Goal: Check status: Check status

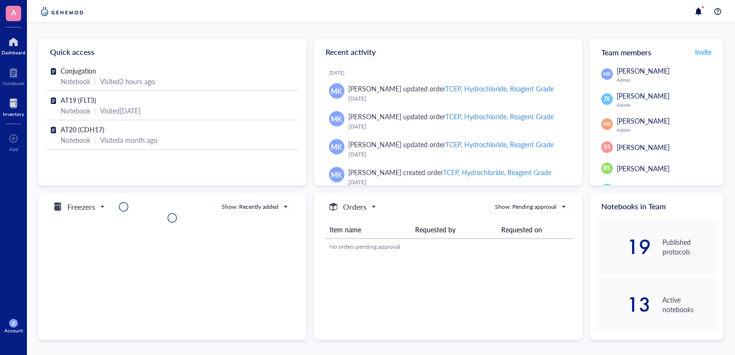
click at [13, 106] on div at bounding box center [13, 103] width 21 height 15
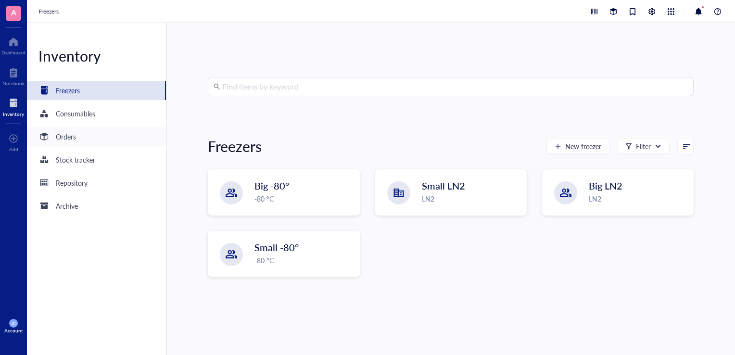
click at [73, 136] on div "Orders" at bounding box center [66, 136] width 20 height 11
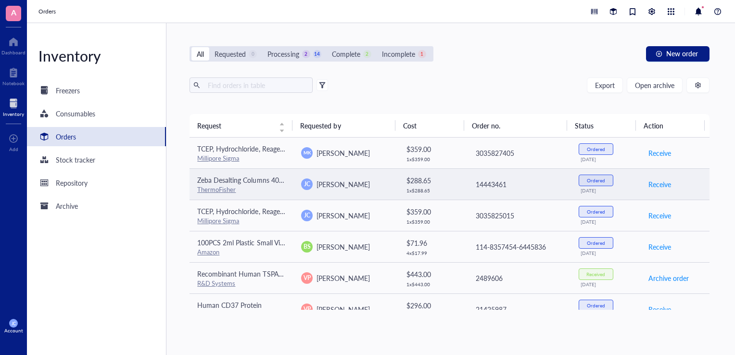
click at [389, 175] on td "[PERSON_NAME]" at bounding box center [345, 183] width 104 height 31
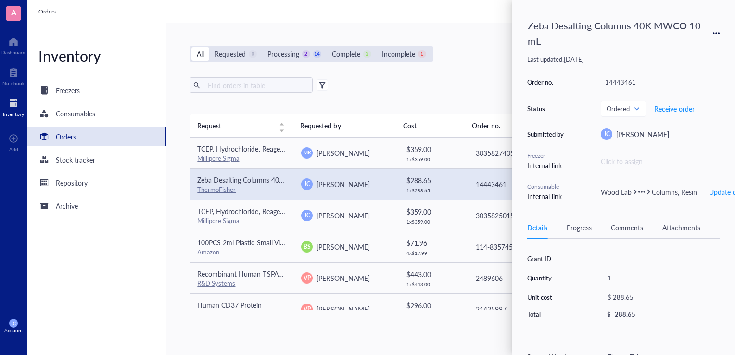
click at [383, 100] on div "Export Open archive Requester Requested on Source / Vendor Last updated" at bounding box center [450, 95] width 520 height 37
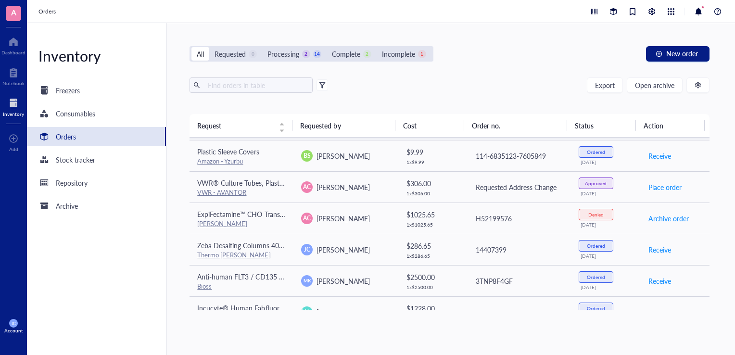
scroll to position [337, 0]
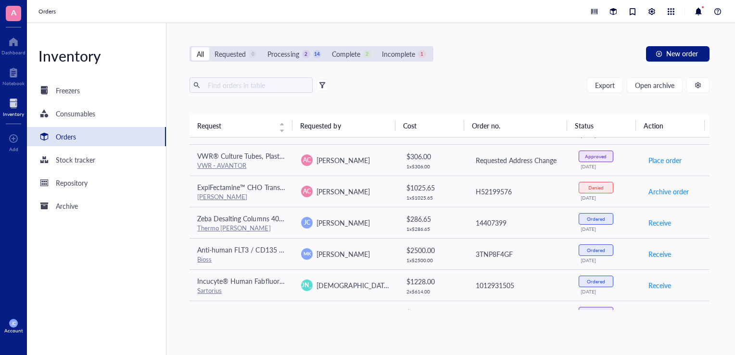
click at [500, 325] on div "All Requested 0 Processing 2 14 Complete 2 Incomplete 1 New order Export Open a…" at bounding box center [449, 189] width 566 height 332
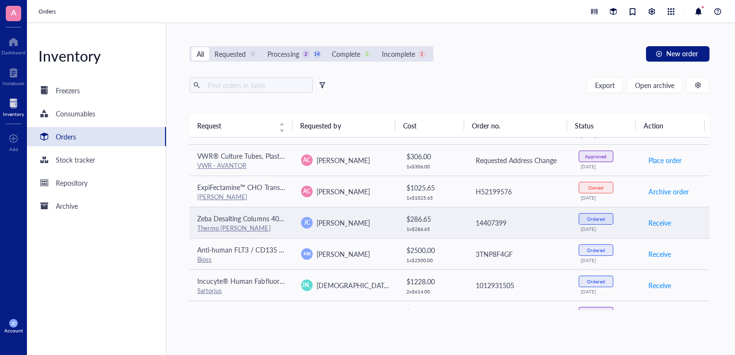
click at [262, 224] on div "Thermo [PERSON_NAME]" at bounding box center [241, 228] width 89 height 9
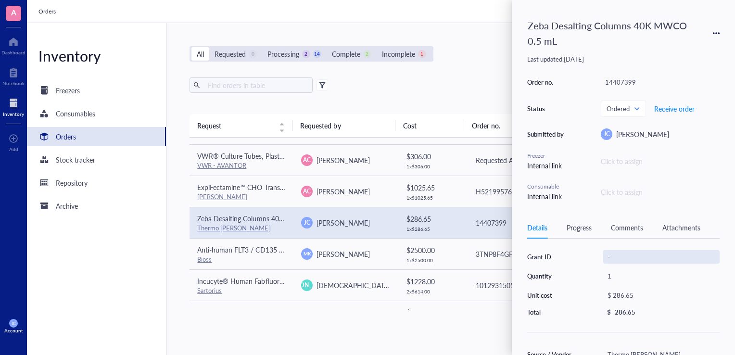
scroll to position [0, 0]
